Goal: Navigation & Orientation: Find specific page/section

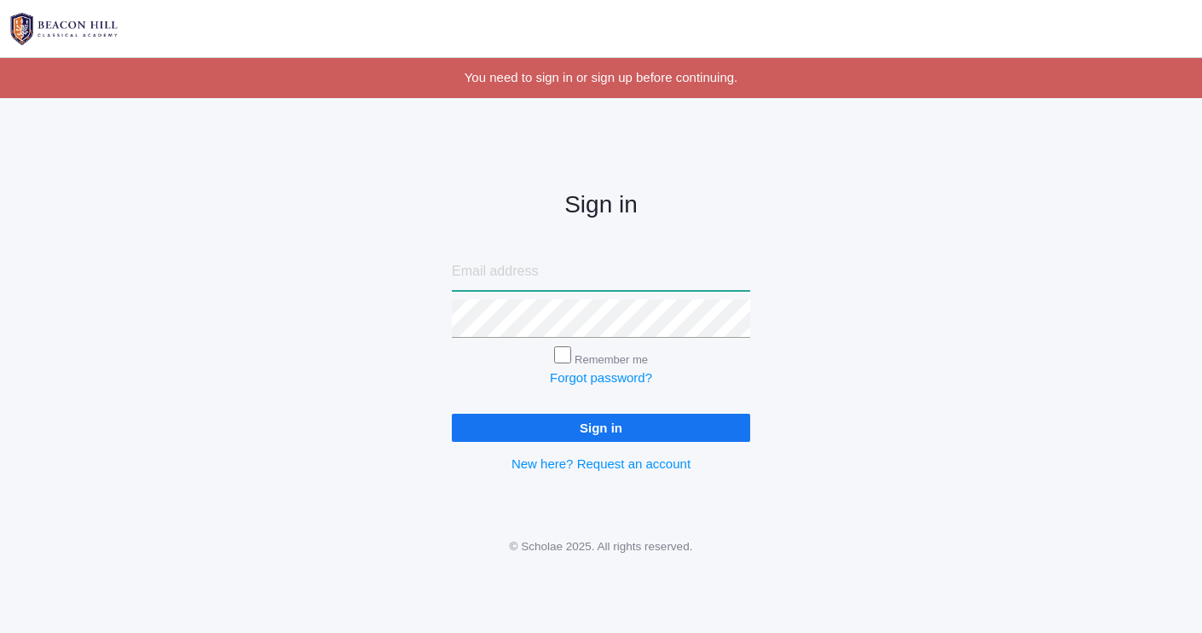
type input "[EMAIL_ADDRESS][DOMAIN_NAME]"
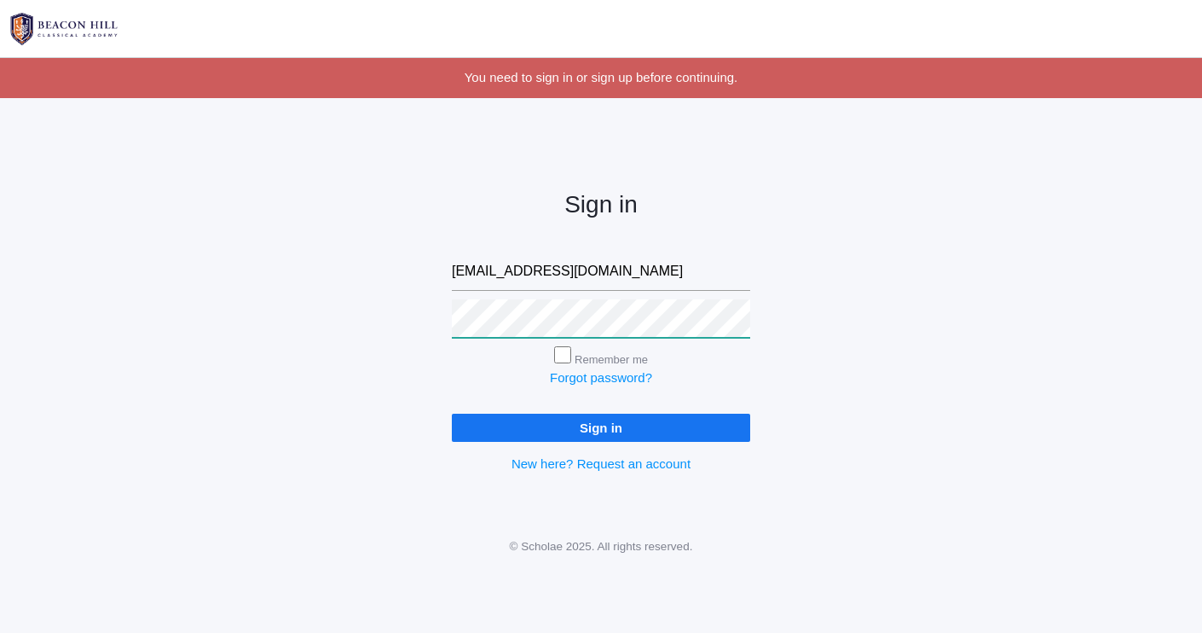
click at [601, 424] on input "Sign in" at bounding box center [601, 428] width 298 height 28
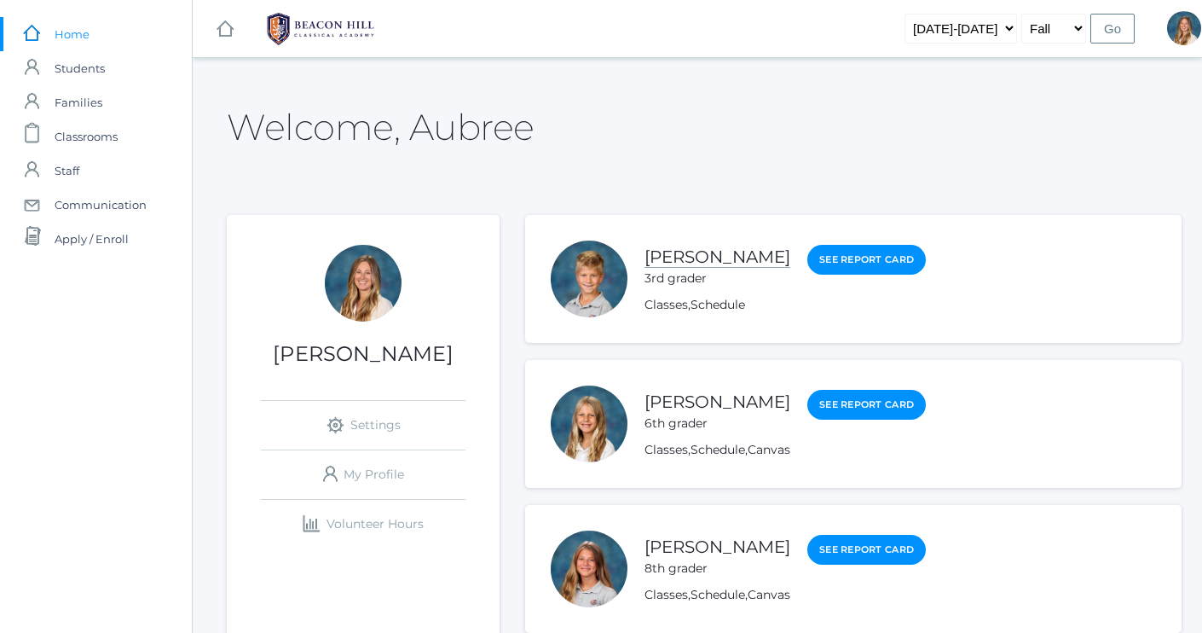
click at [679, 258] on link "[PERSON_NAME]" at bounding box center [718, 256] width 146 height 21
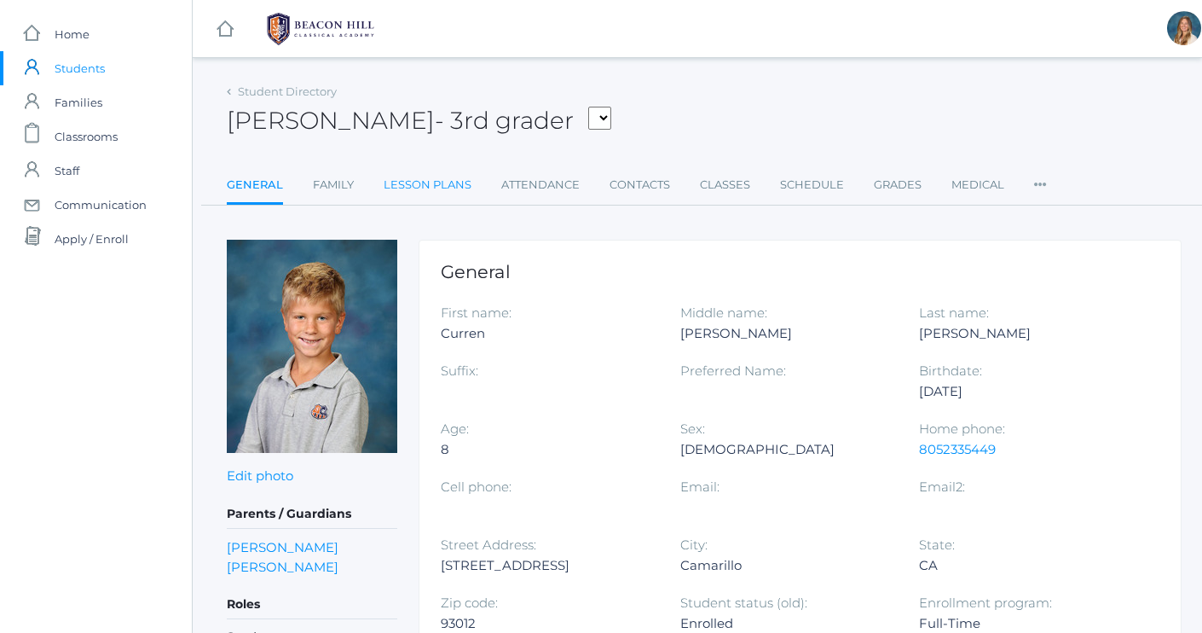
click at [454, 180] on link "Lesson Plans" at bounding box center [428, 185] width 88 height 34
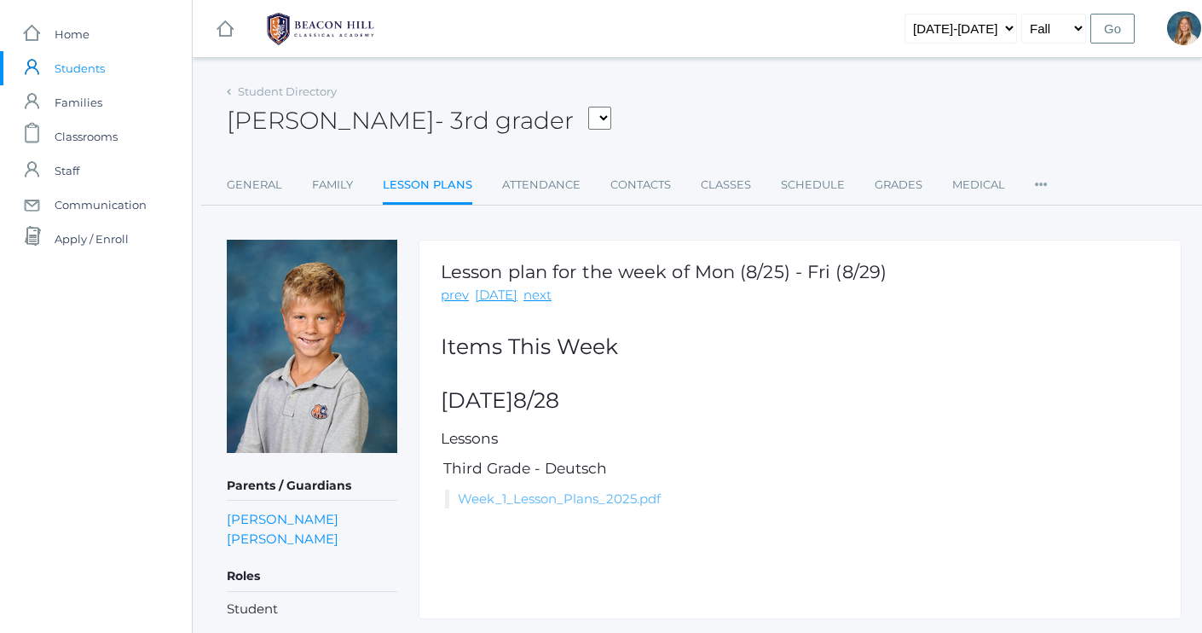
click at [547, 500] on link "Week_1_Lesson_Plans_2025.pdf" at bounding box center [559, 498] width 203 height 16
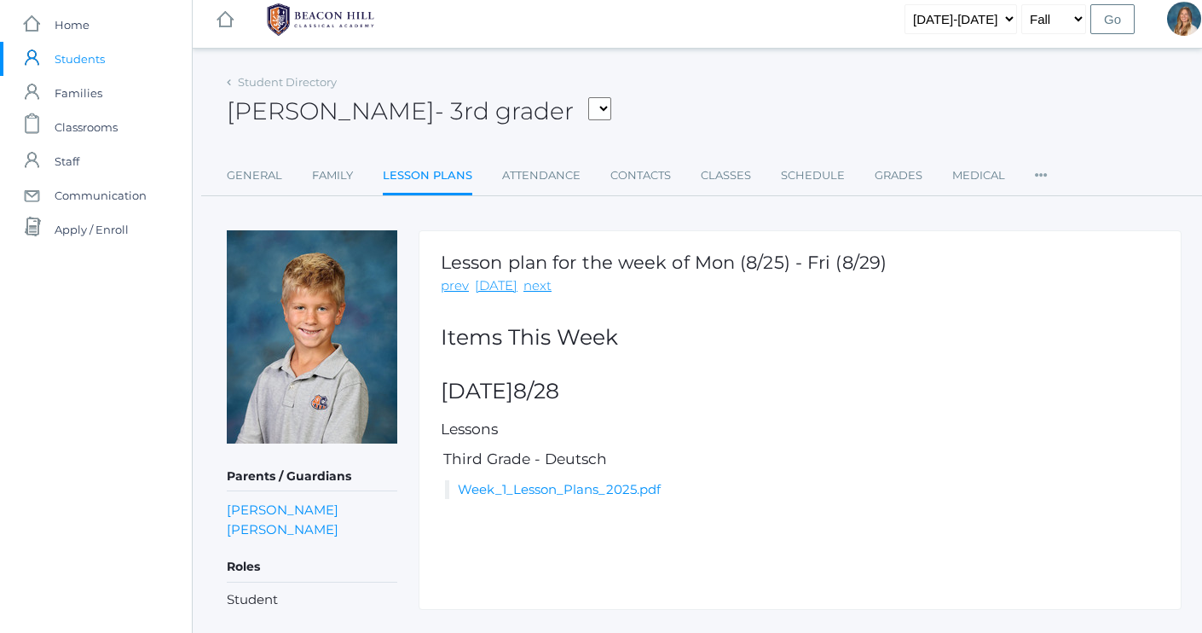
scroll to position [14, 0]
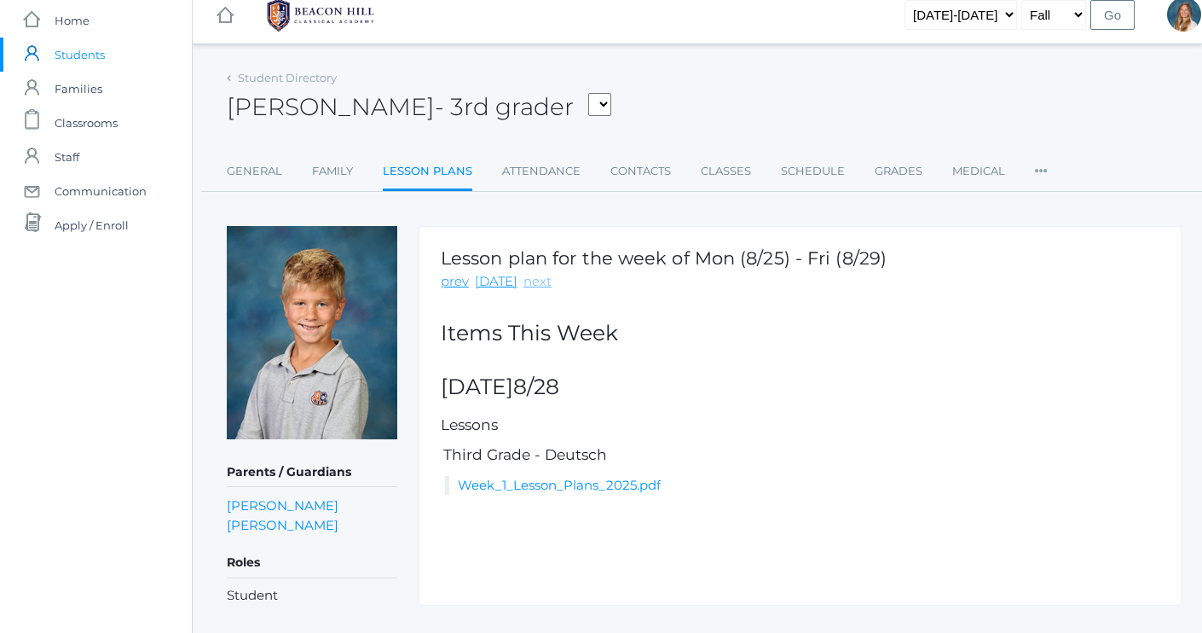
click at [530, 283] on link "next" at bounding box center [538, 282] width 28 height 20
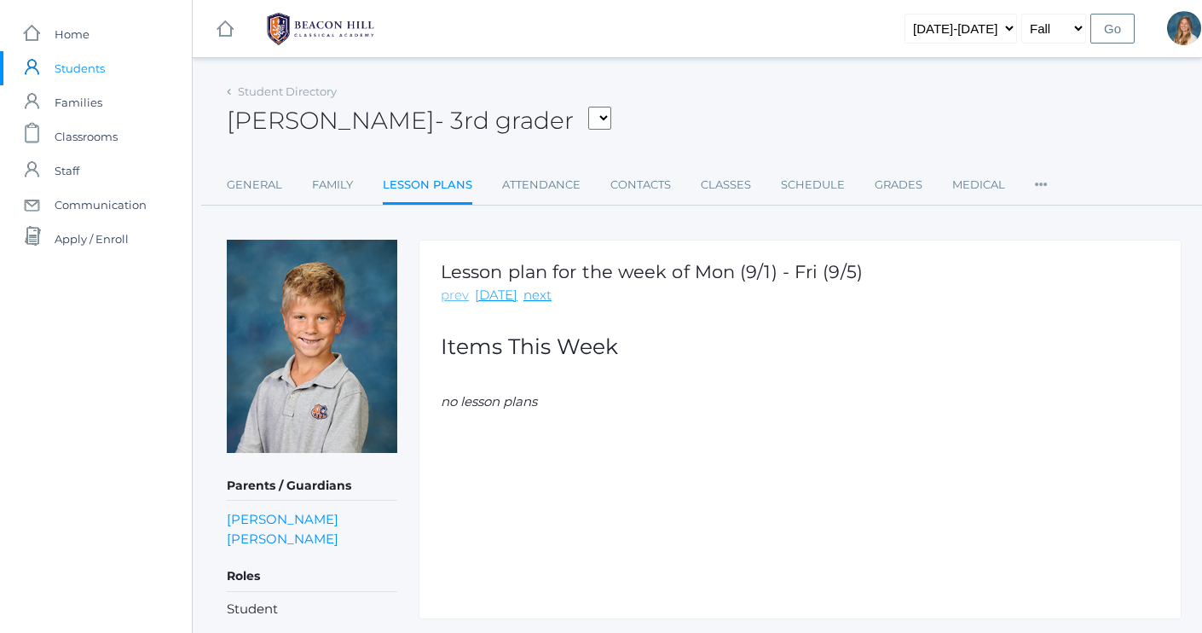
click at [457, 298] on link "prev" at bounding box center [455, 296] width 28 height 20
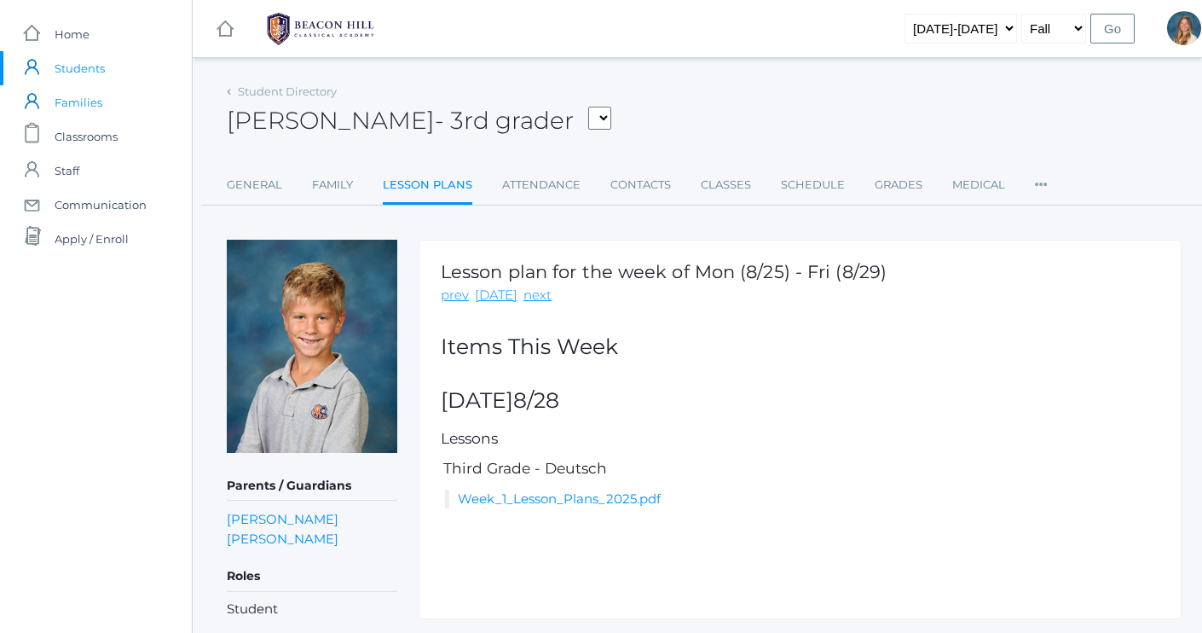
click at [84, 103] on span "Families" at bounding box center [79, 102] width 48 height 34
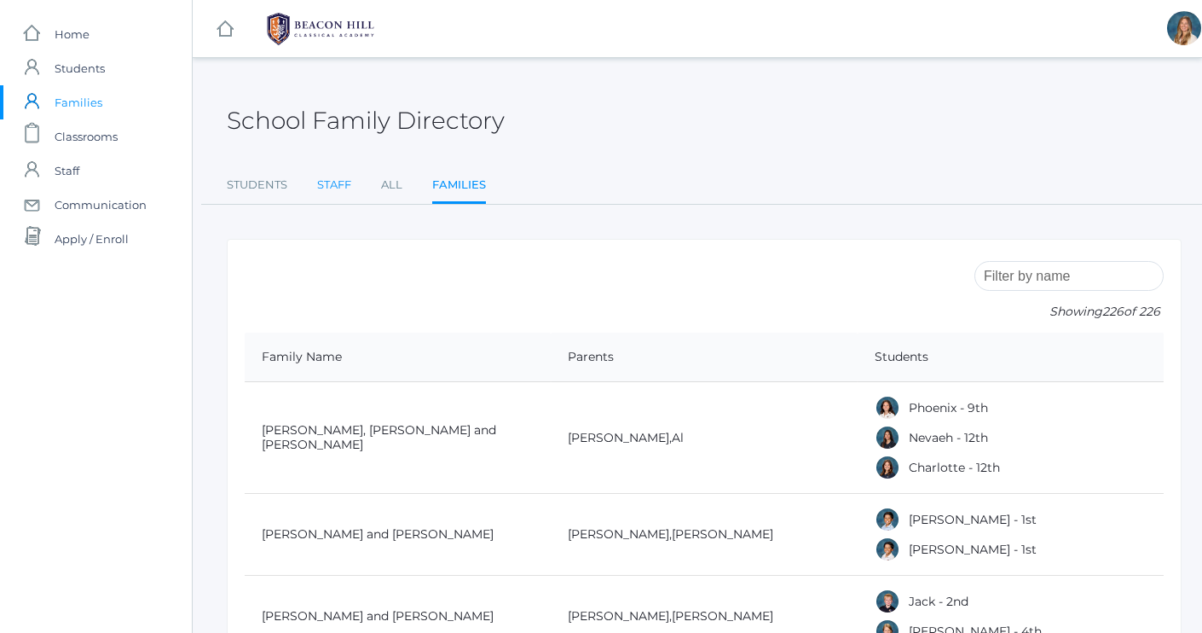
click at [334, 178] on link "Staff" at bounding box center [334, 185] width 34 height 34
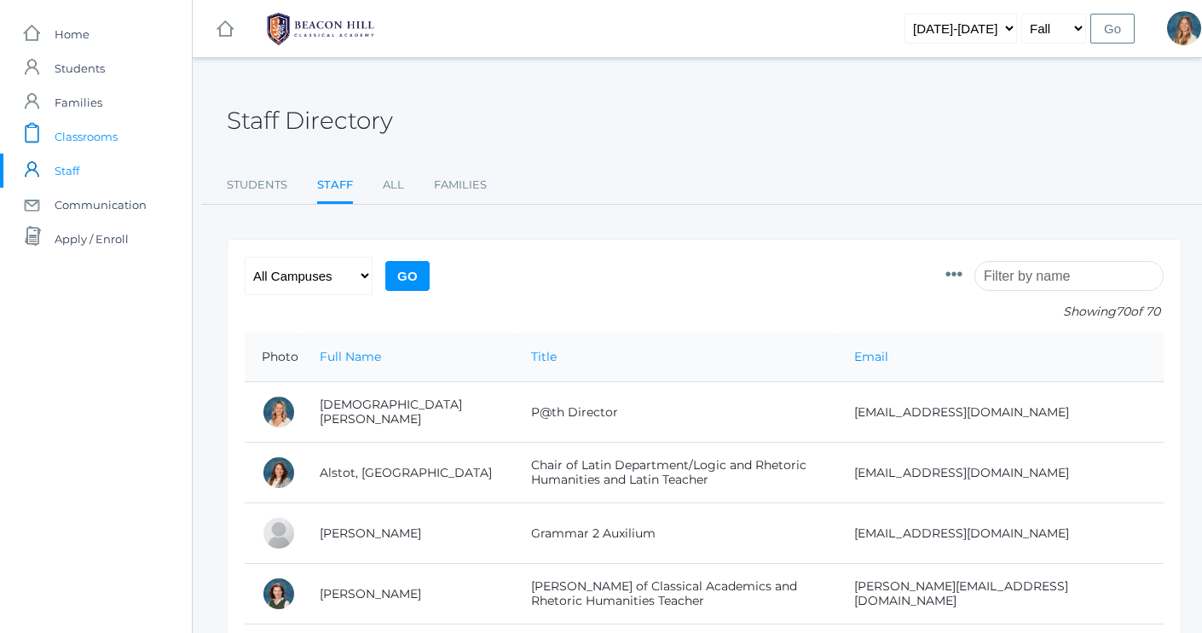
click at [87, 129] on span "Classrooms" at bounding box center [86, 136] width 63 height 34
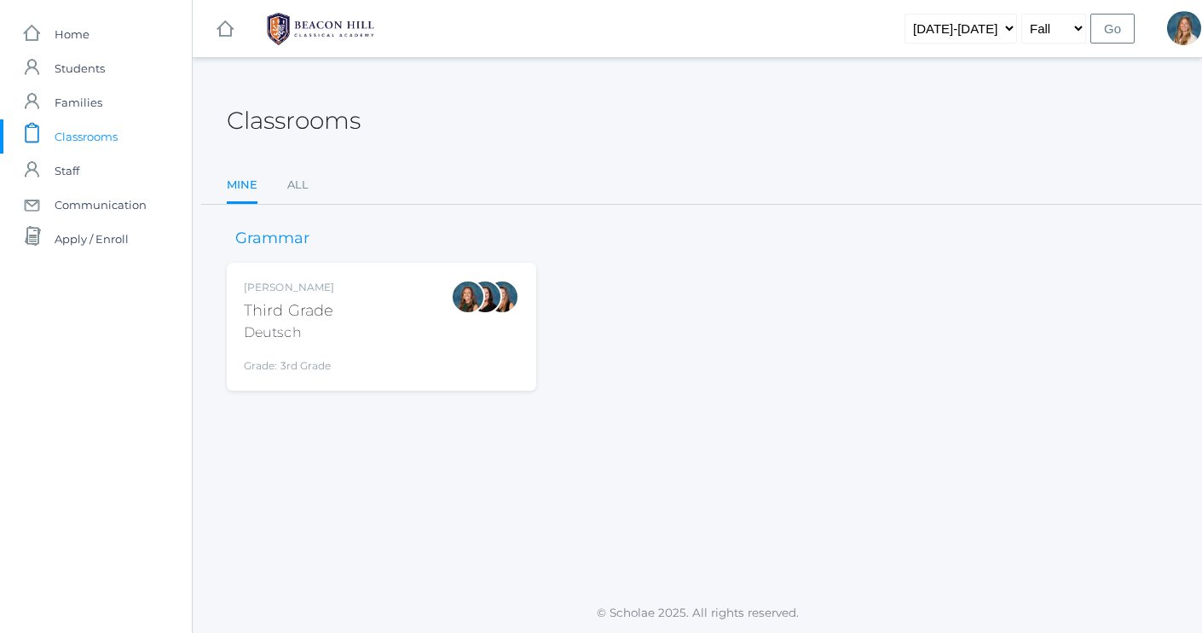
click at [375, 312] on div "[PERSON_NAME] Third Grade Deutsch Grade: 3rd Grade 03LA" at bounding box center [381, 327] width 275 height 94
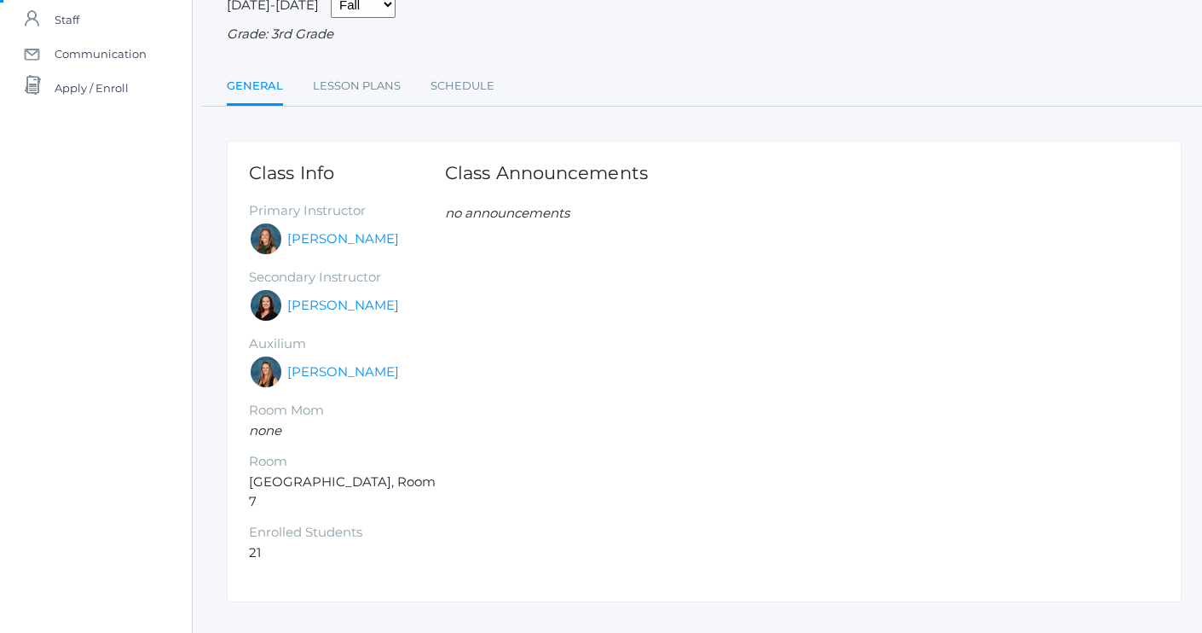
scroll to position [150, 0]
